Goal: Information Seeking & Learning: Learn about a topic

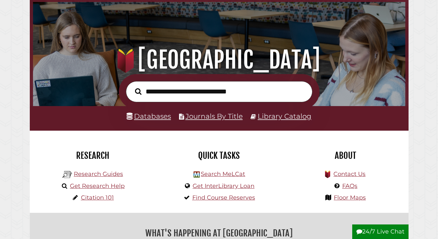
scroll to position [40, 0]
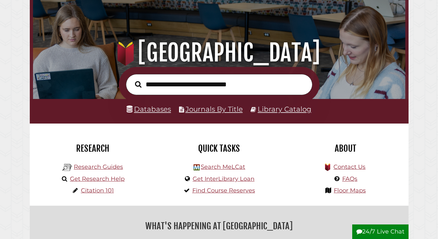
click at [158, 114] on li "Databases" at bounding box center [149, 109] width 44 height 12
click at [158, 111] on link "Databases" at bounding box center [149, 109] width 44 height 8
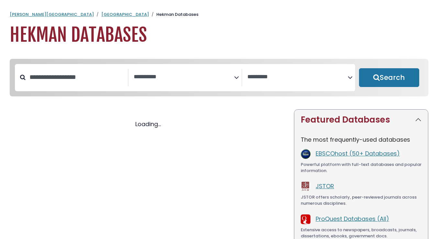
select select "Database Subject Filter"
select select "Database Vendors Filter"
select select "Database Subject Filter"
select select "Database Vendors Filter"
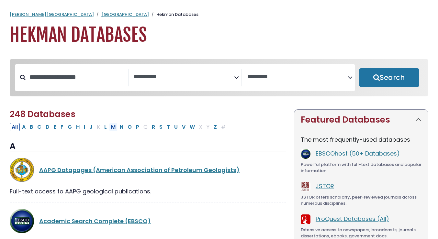
click at [114, 129] on button "M" at bounding box center [113, 127] width 8 height 8
select select "Database Subject Filter"
select select "Database Vendors Filter"
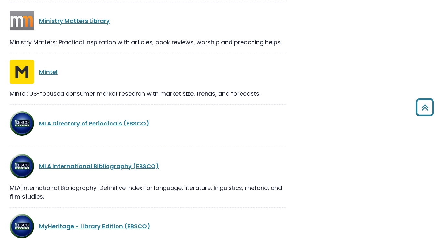
scroll to position [612, 0]
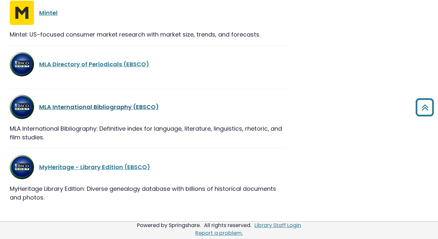
click at [105, 106] on link "MLA International Bibliography (EBSCO)" at bounding box center [99, 107] width 120 height 8
